Goal: Information Seeking & Learning: Learn about a topic

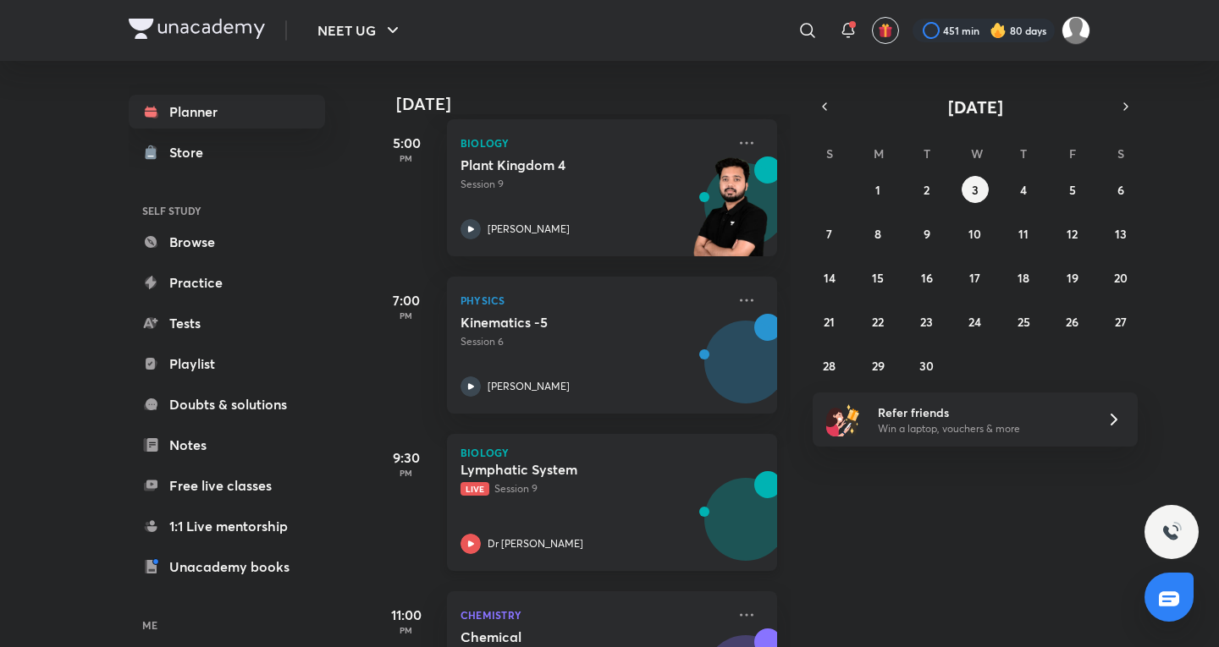
scroll to position [672, 0]
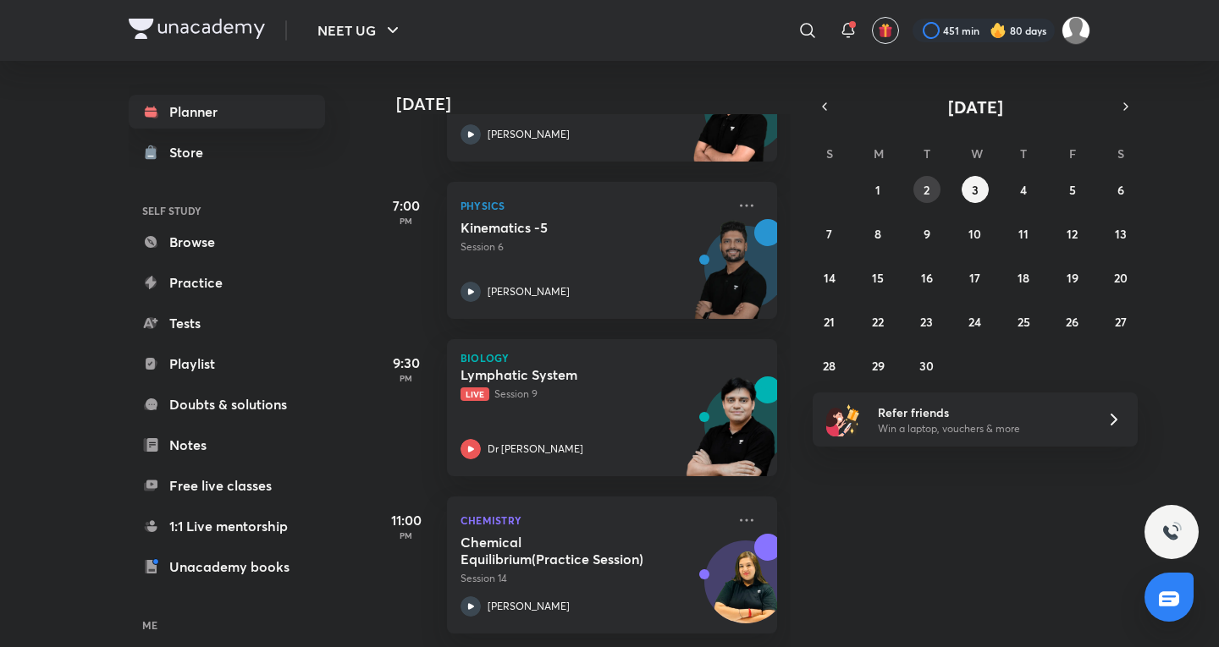
click at [917, 183] on button "2" at bounding box center [926, 189] width 27 height 27
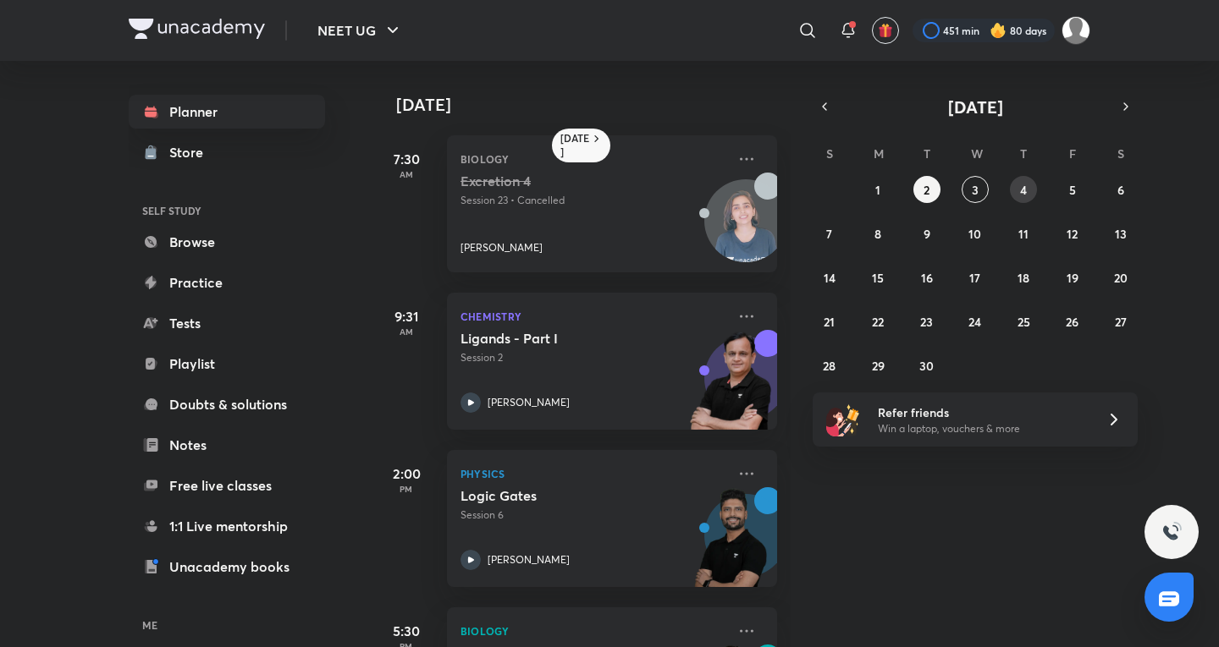
click at [1023, 178] on button "4" at bounding box center [1023, 189] width 27 height 27
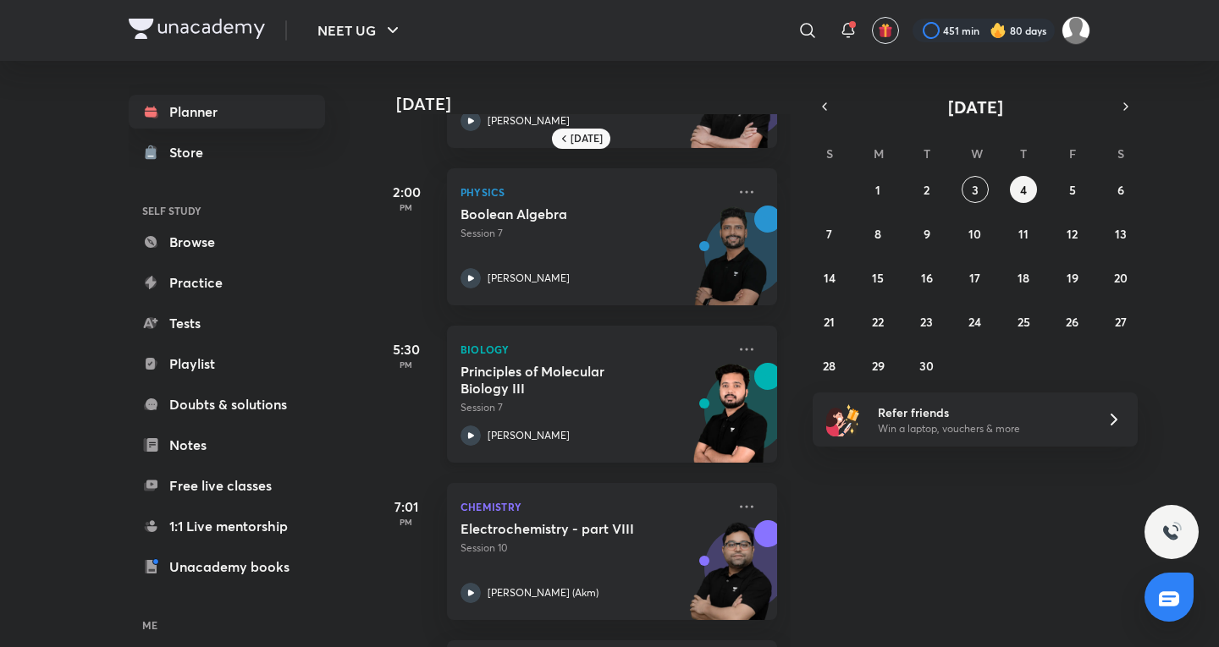
scroll to position [596, 0]
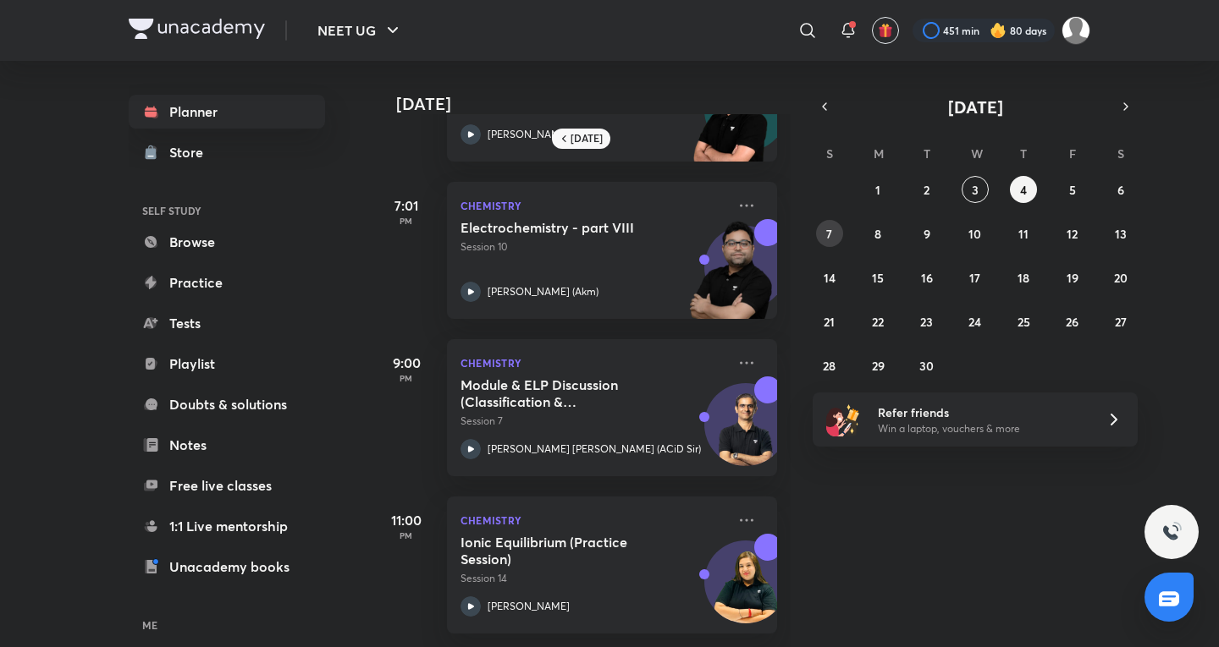
click at [823, 240] on button "7" at bounding box center [829, 233] width 27 height 27
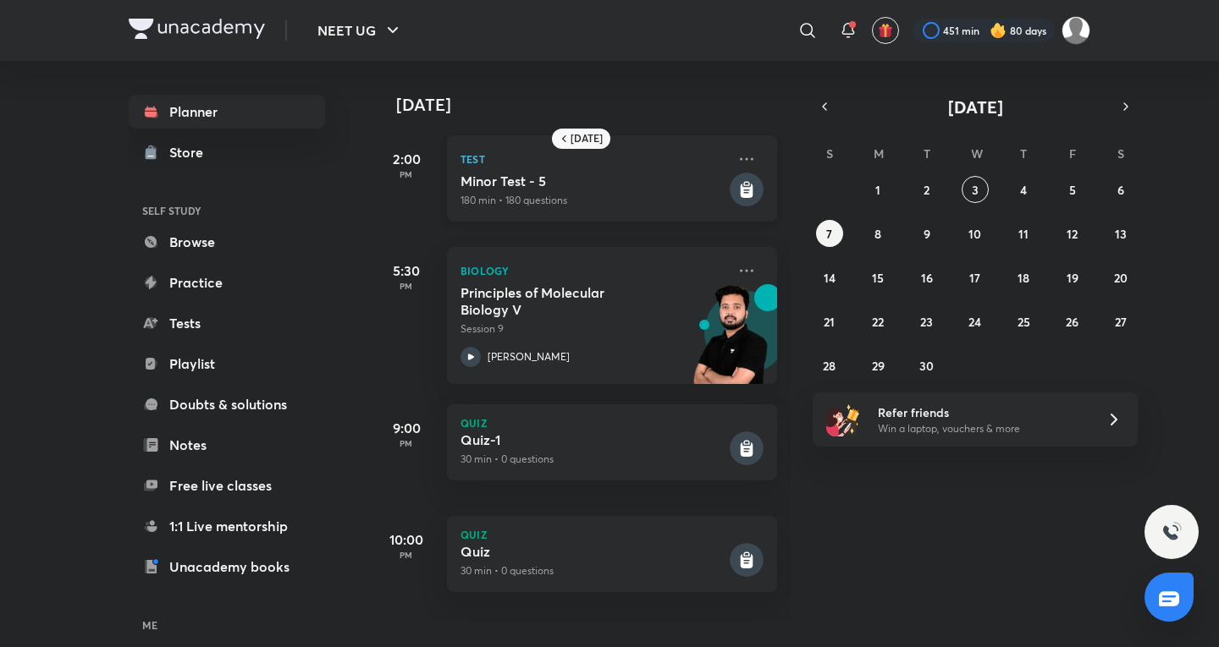
click at [587, 212] on div "Test [MEDICAL_DATA] - 5 180 min • 180 questions" at bounding box center [612, 178] width 330 height 86
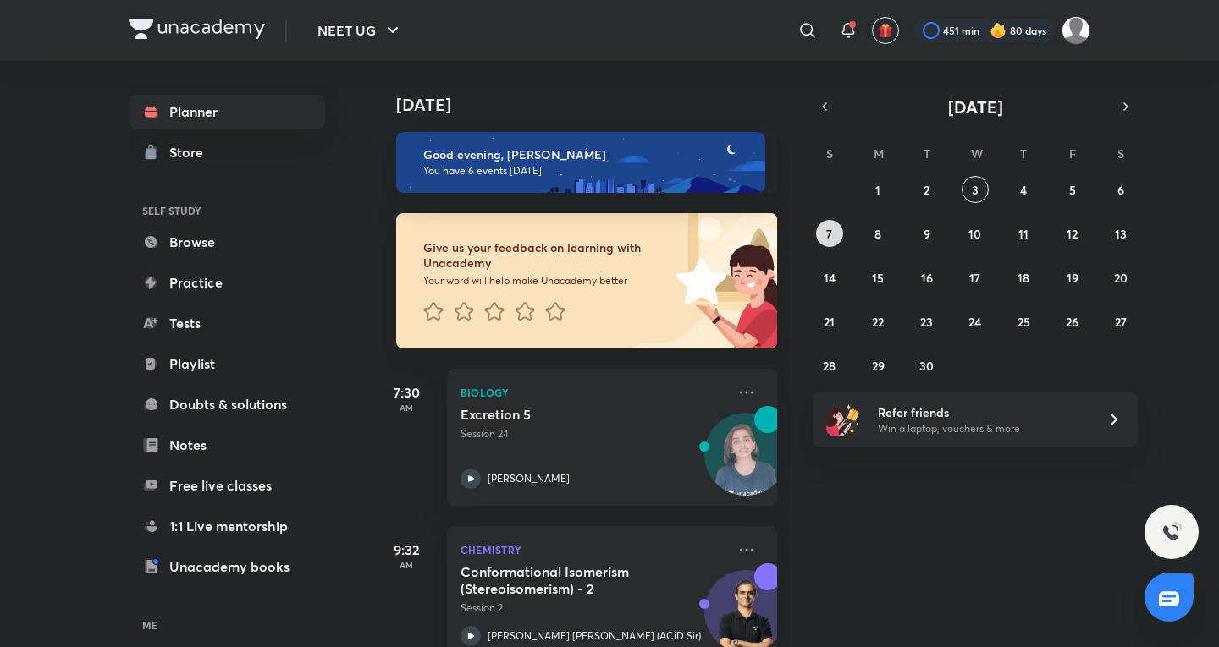
click at [826, 226] on abbr "7" at bounding box center [829, 234] width 6 height 16
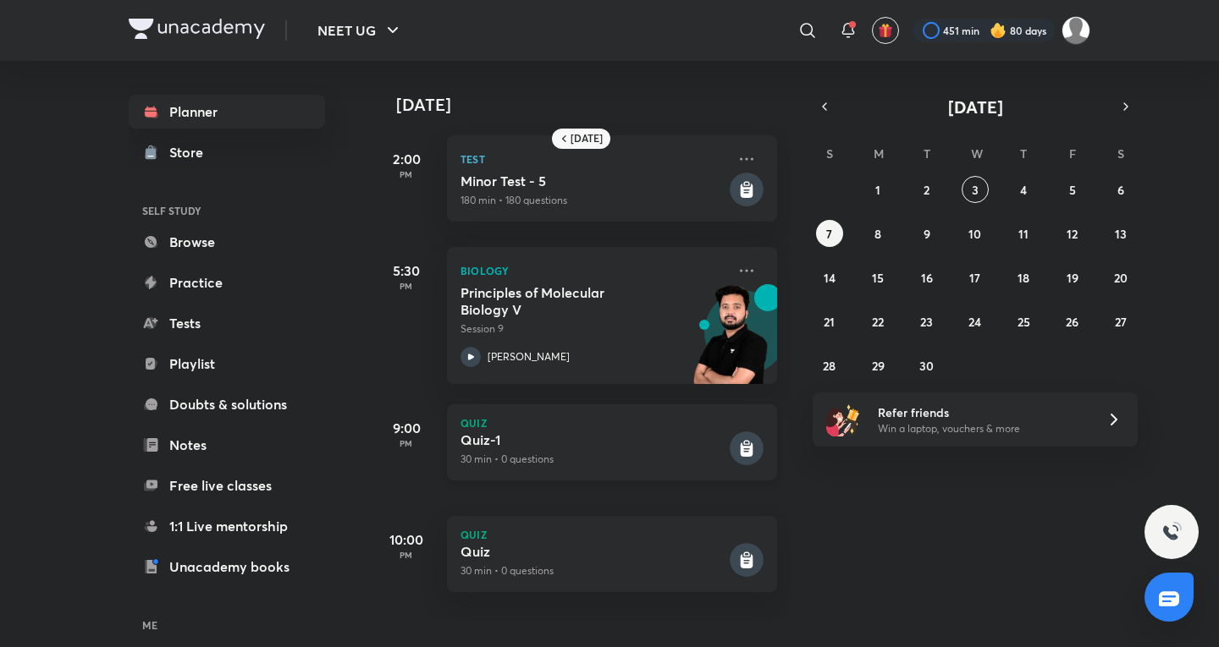
click at [605, 466] on p "30 min • 0 questions" at bounding box center [593, 459] width 266 height 15
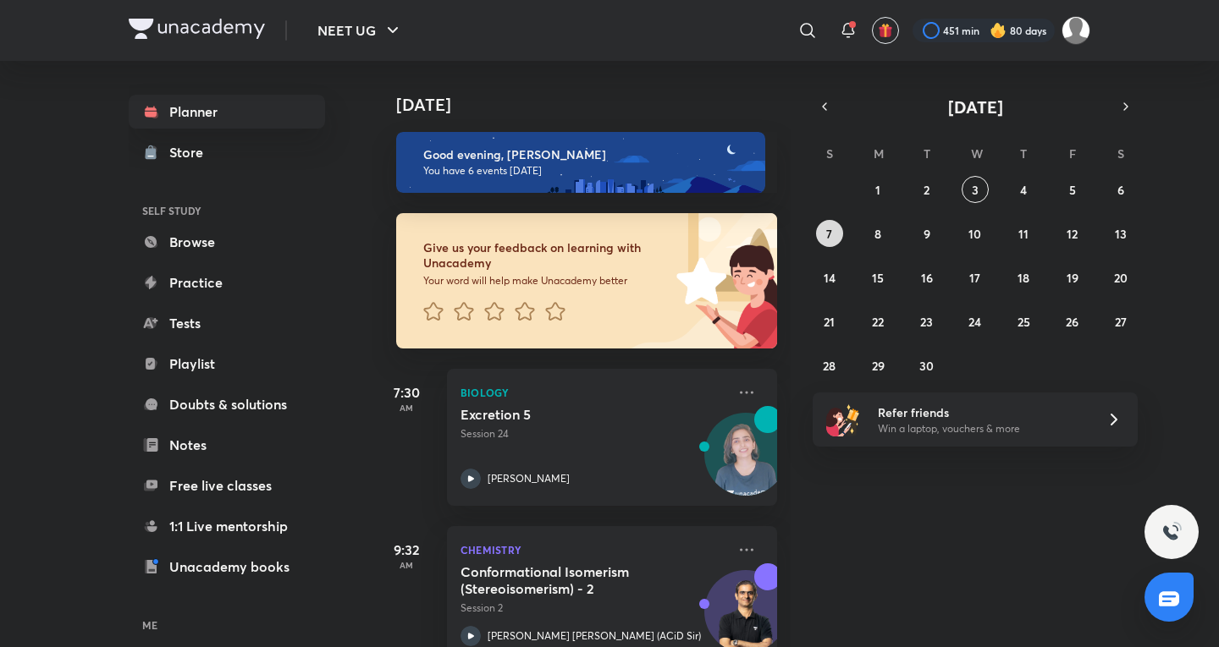
click at [829, 242] on button "7" at bounding box center [829, 233] width 27 height 27
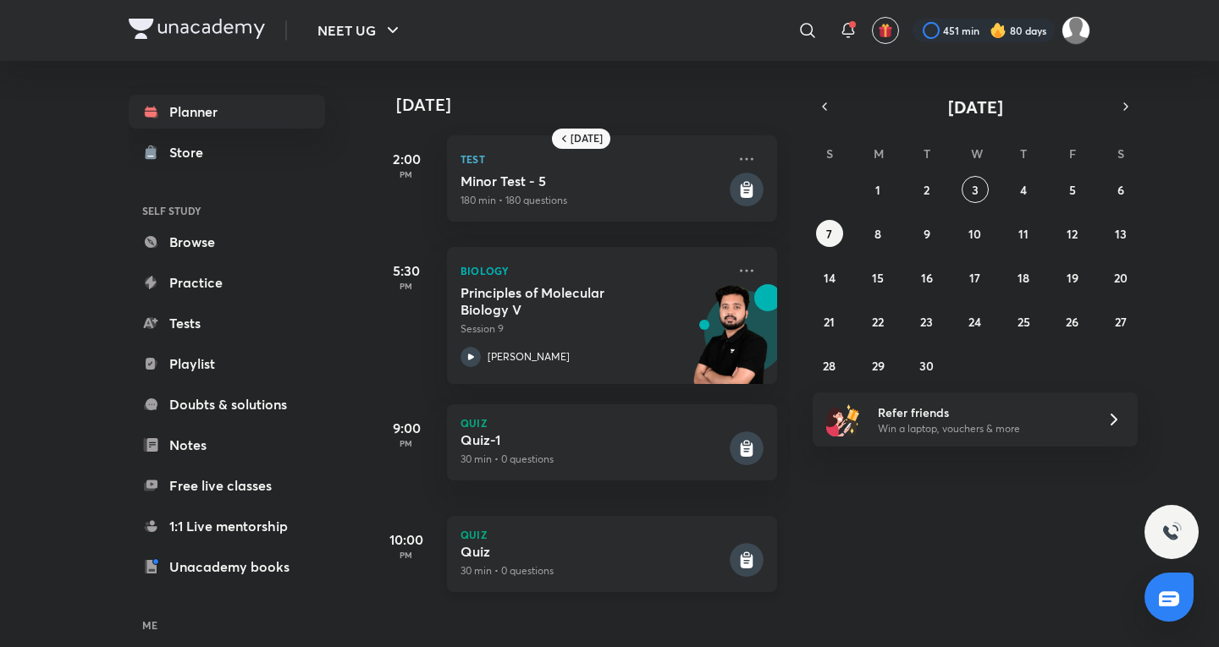
click at [508, 532] on p "Quiz" at bounding box center [611, 535] width 303 height 10
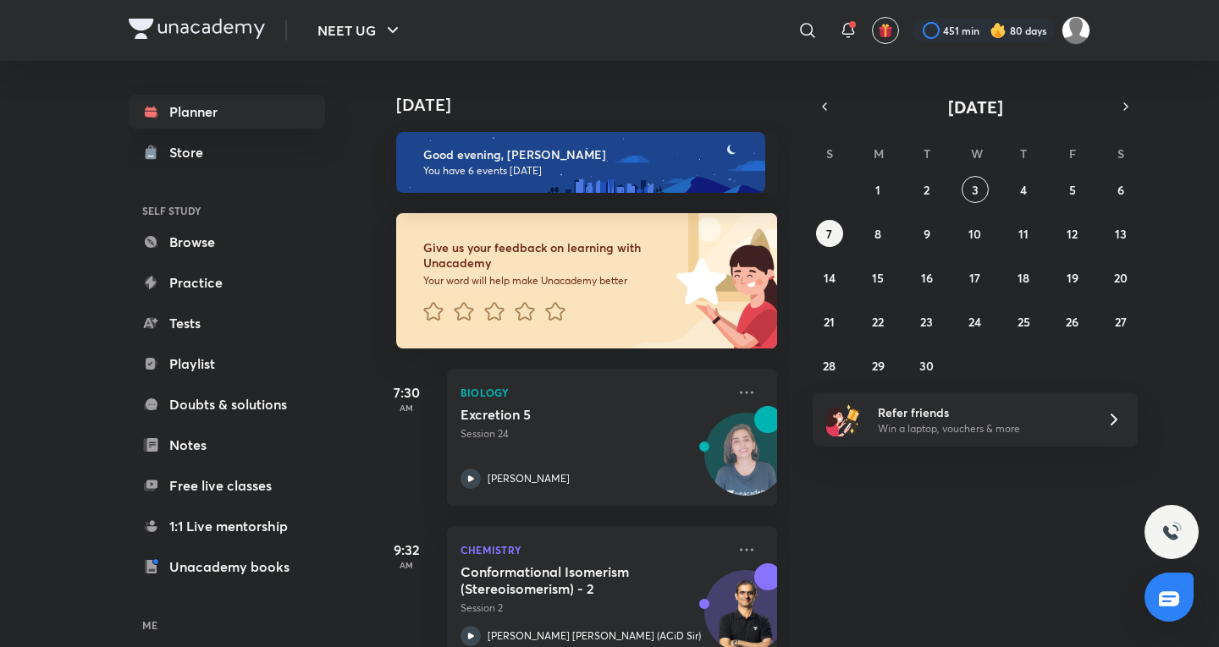
click at [964, 179] on div "31 1 2 3 4 5 6 7 8 9 10 11 12 13 14 15 16 17 18 19 20 21 22 23 24 25 26 27 28 2…" at bounding box center [975, 277] width 325 height 203
click at [969, 188] on button "3" at bounding box center [974, 189] width 27 height 27
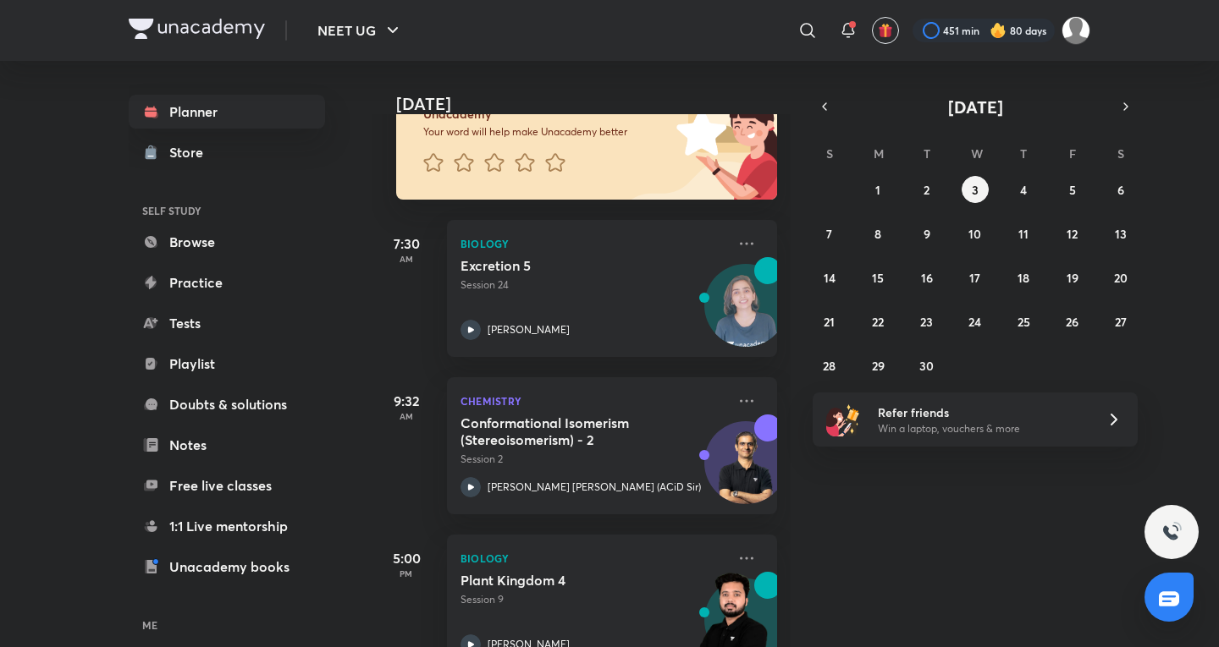
scroll to position [282, 0]
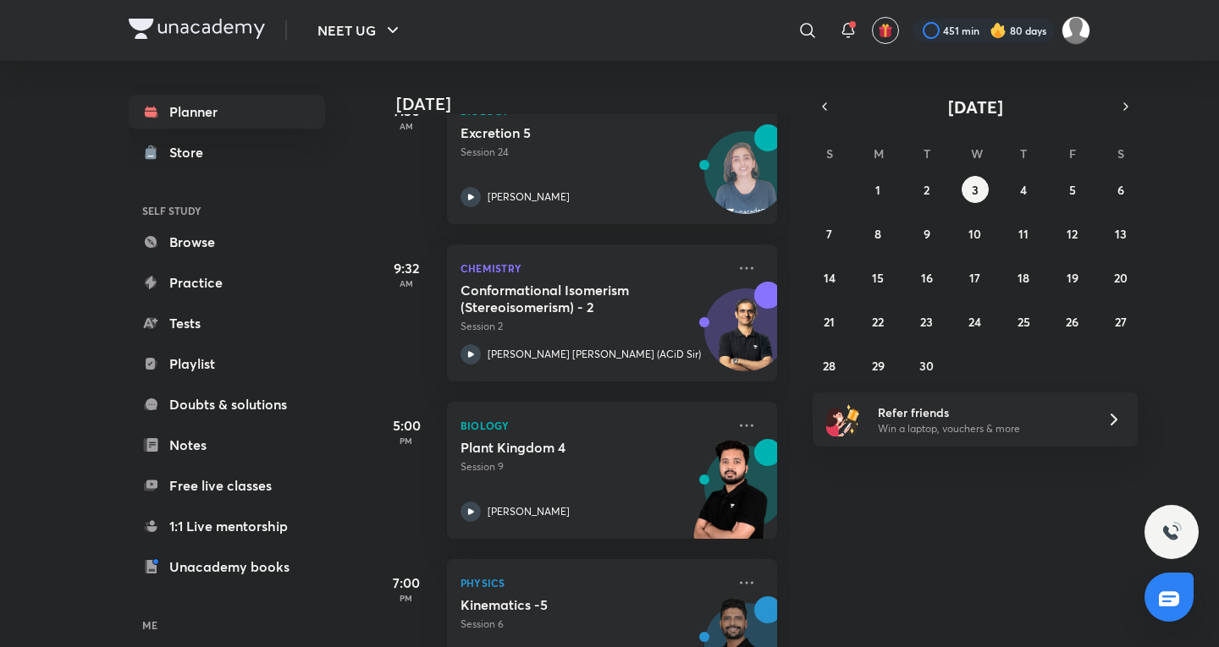
click at [921, 172] on div "S M T W T F S 31 1 2 3 4 5 6 7 8 9 10 11 12 13 14 15 16 17 18 19 20 21 22 23 24…" at bounding box center [975, 259] width 325 height 240
click at [921, 174] on div "S M T W T F S 31 1 2 3 4 5 6 7 8 9 10 11 12 13 14 15 16 17 18 19 20 21 22 23 24…" at bounding box center [975, 259] width 325 height 240
click at [924, 189] on abbr "2" at bounding box center [926, 190] width 6 height 16
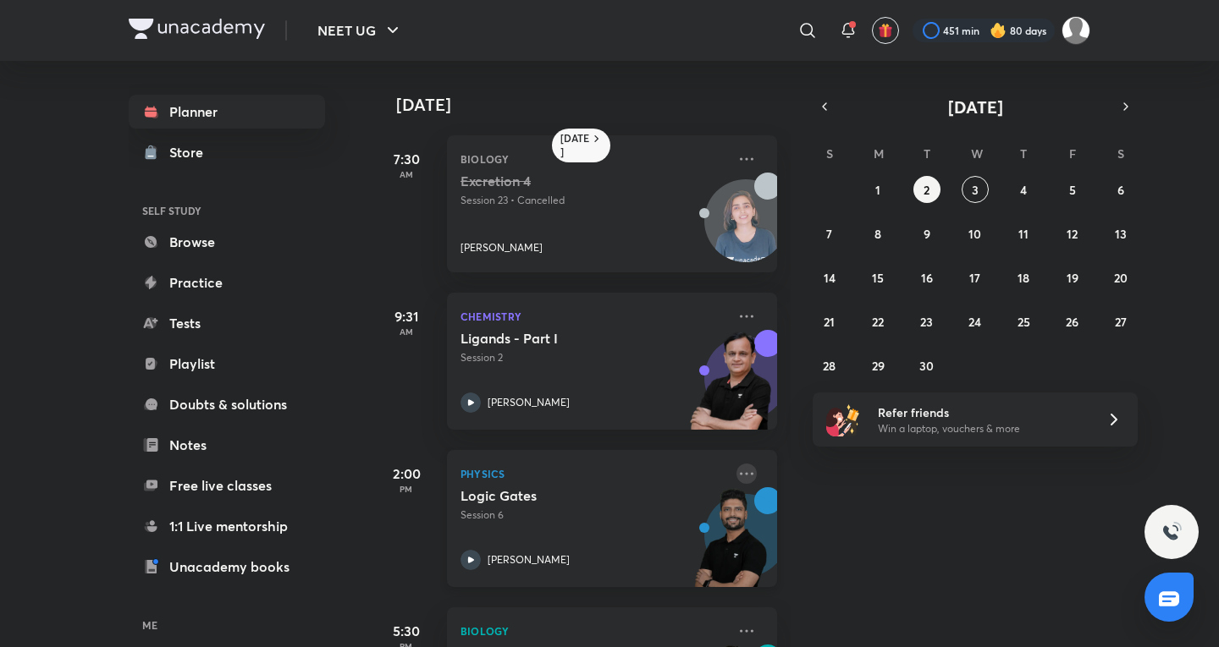
click at [736, 474] on icon at bounding box center [746, 474] width 20 height 20
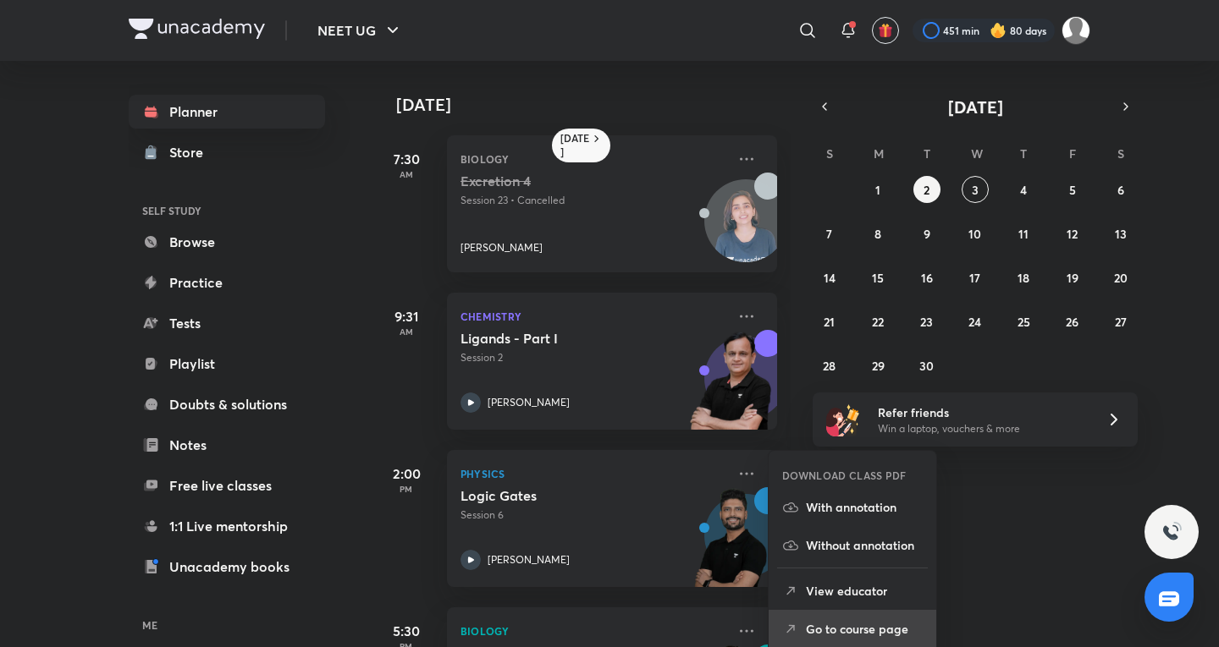
click at [863, 642] on li "Go to course page" at bounding box center [852, 629] width 168 height 38
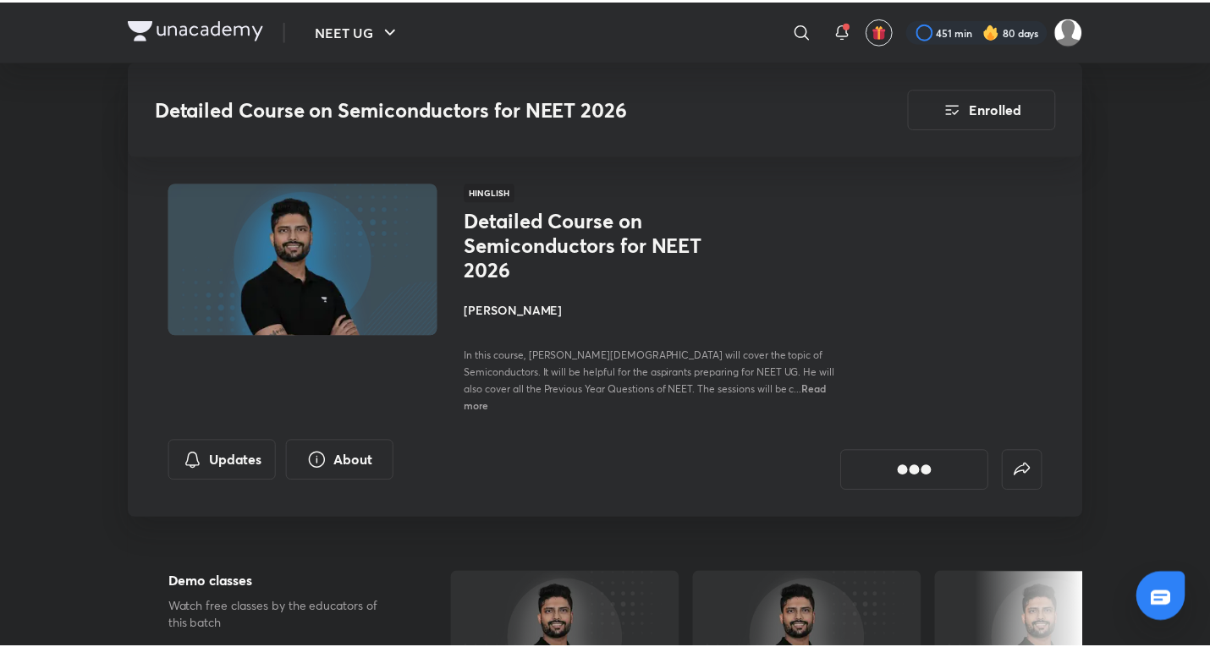
scroll to position [1111, 0]
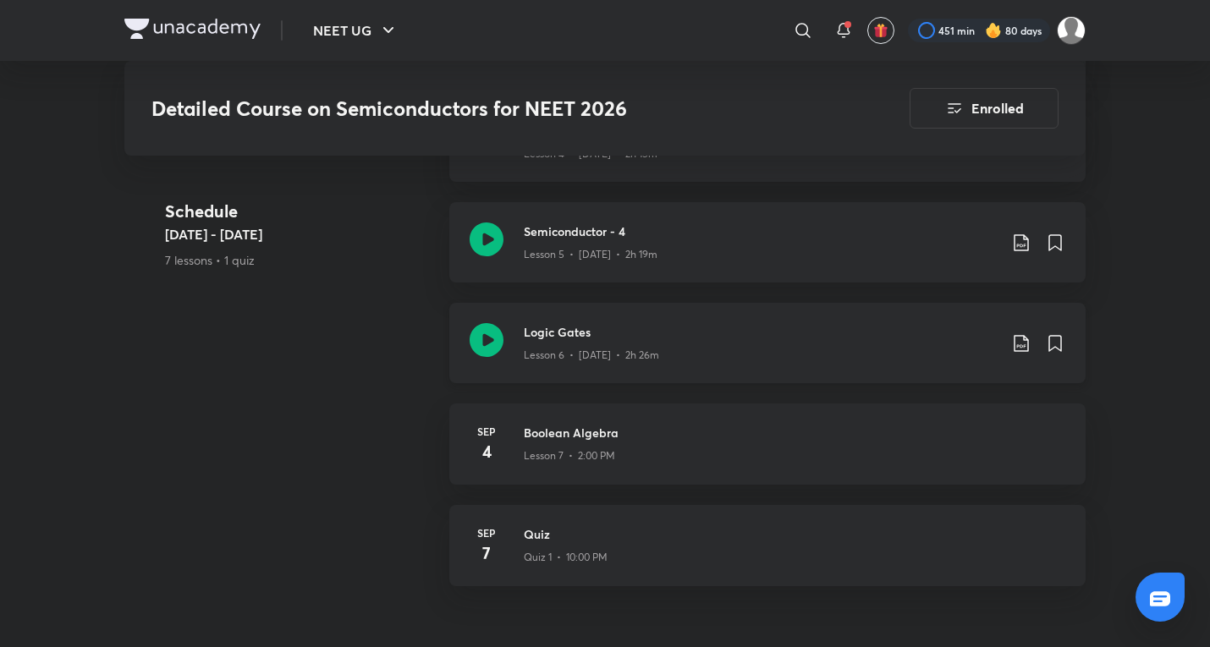
click at [618, 323] on h3 "Logic Gates" at bounding box center [761, 332] width 474 height 18
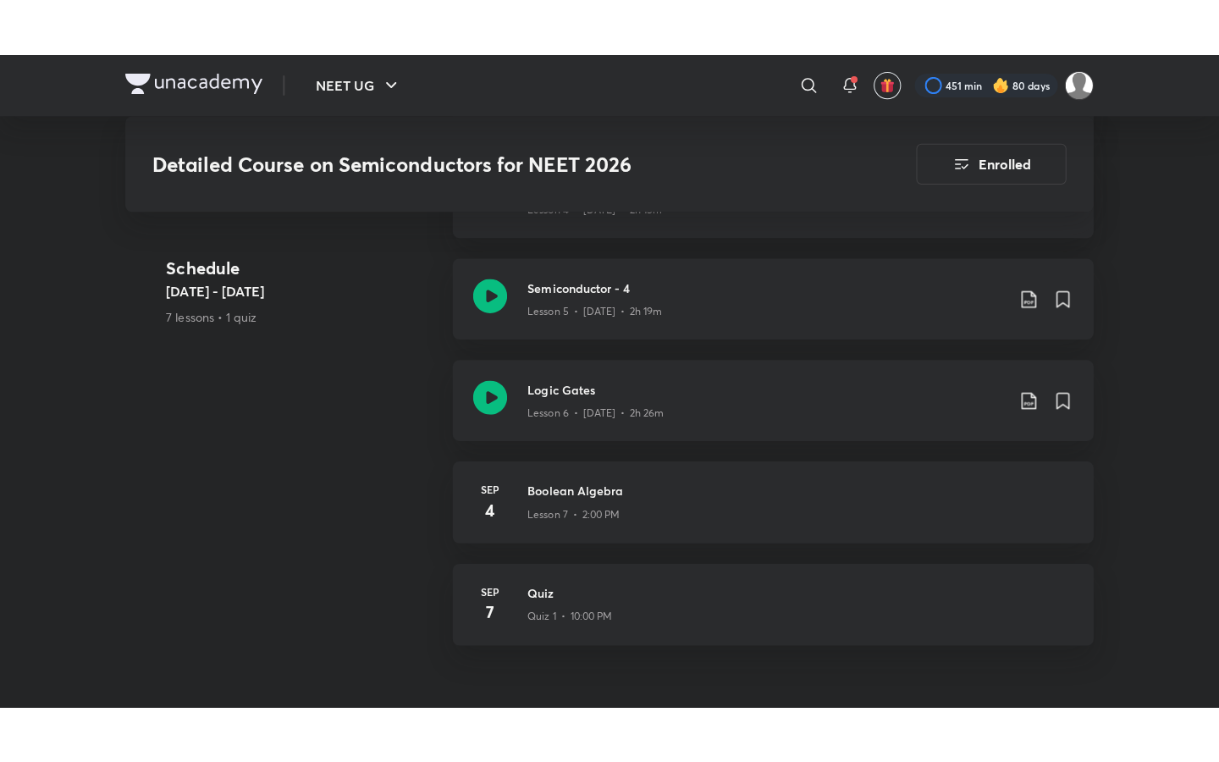
scroll to position [737, 0]
